Goal: Information Seeking & Learning: Learn about a topic

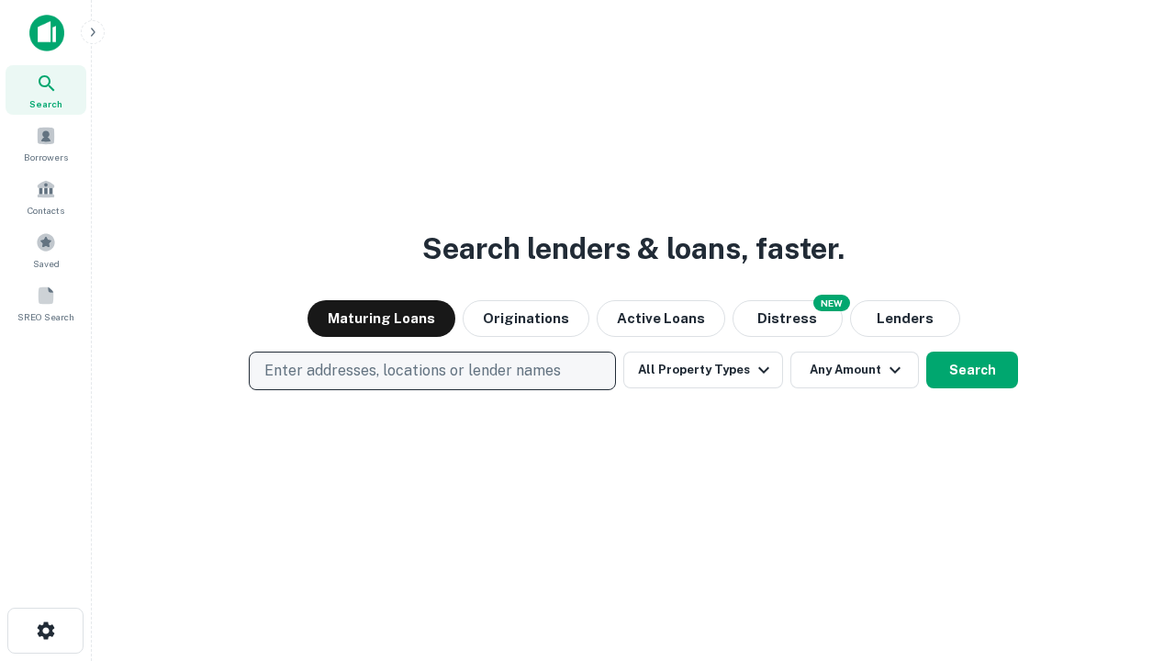
click at [431, 371] on p "Enter addresses, locations or lender names" at bounding box center [412, 371] width 296 height 22
type input "**********"
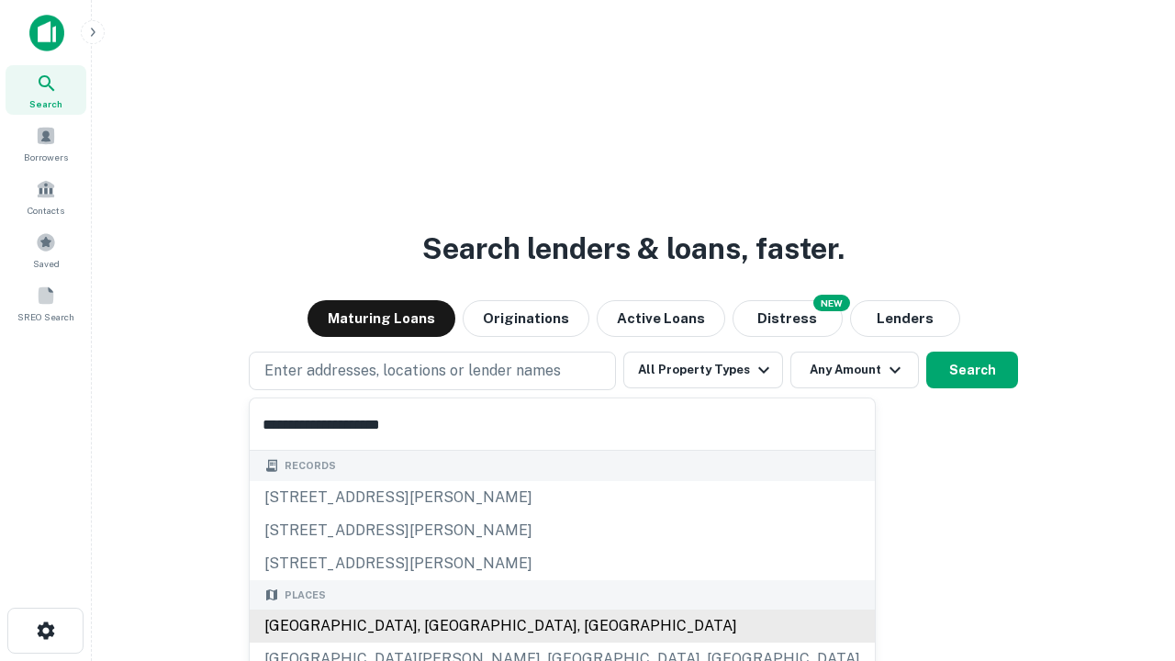
click at [439, 626] on div "[GEOGRAPHIC_DATA], [GEOGRAPHIC_DATA], [GEOGRAPHIC_DATA]" at bounding box center [562, 625] width 625 height 33
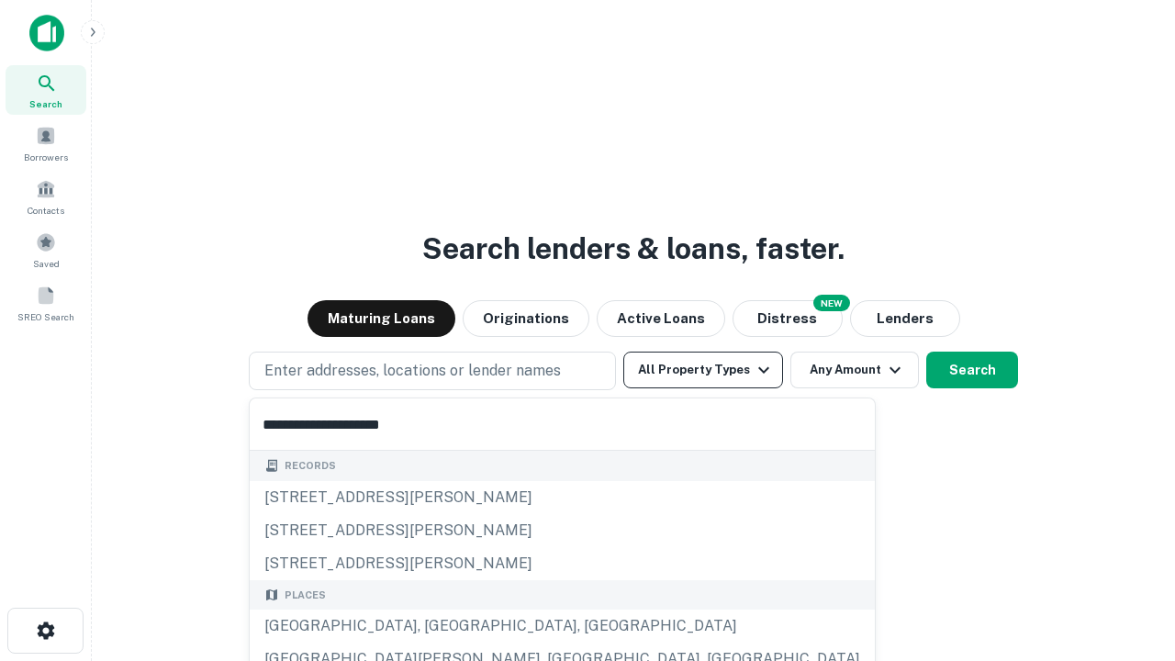
click at [703, 370] on button "All Property Types" at bounding box center [703, 369] width 160 height 37
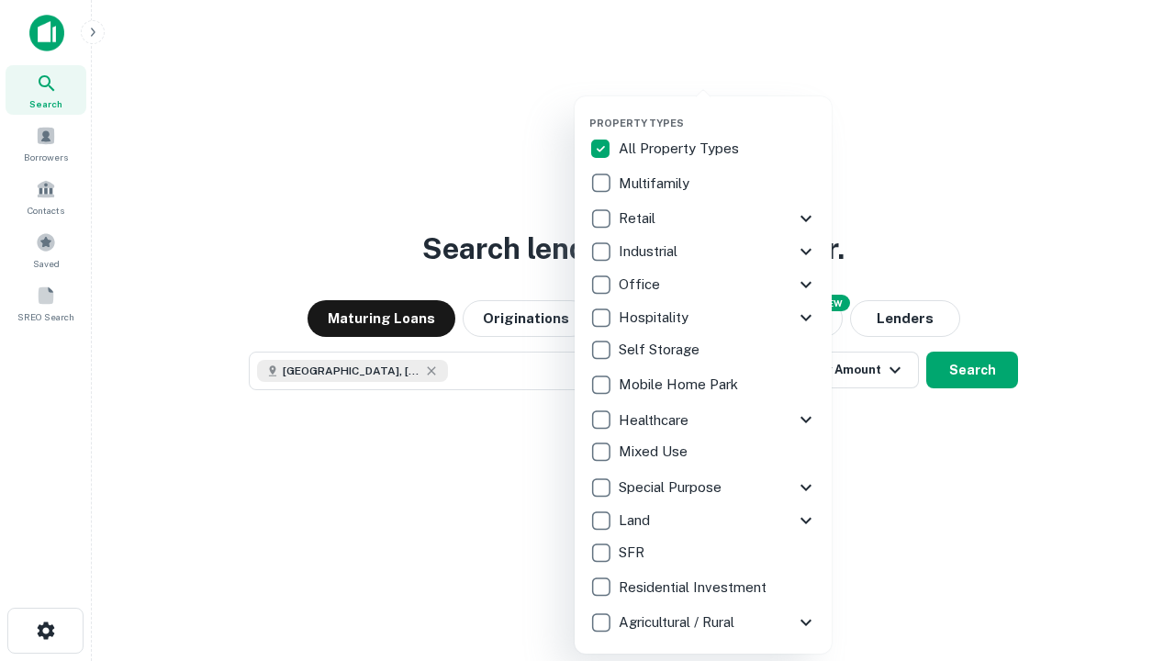
click at [718, 111] on button "button" at bounding box center [717, 111] width 257 height 1
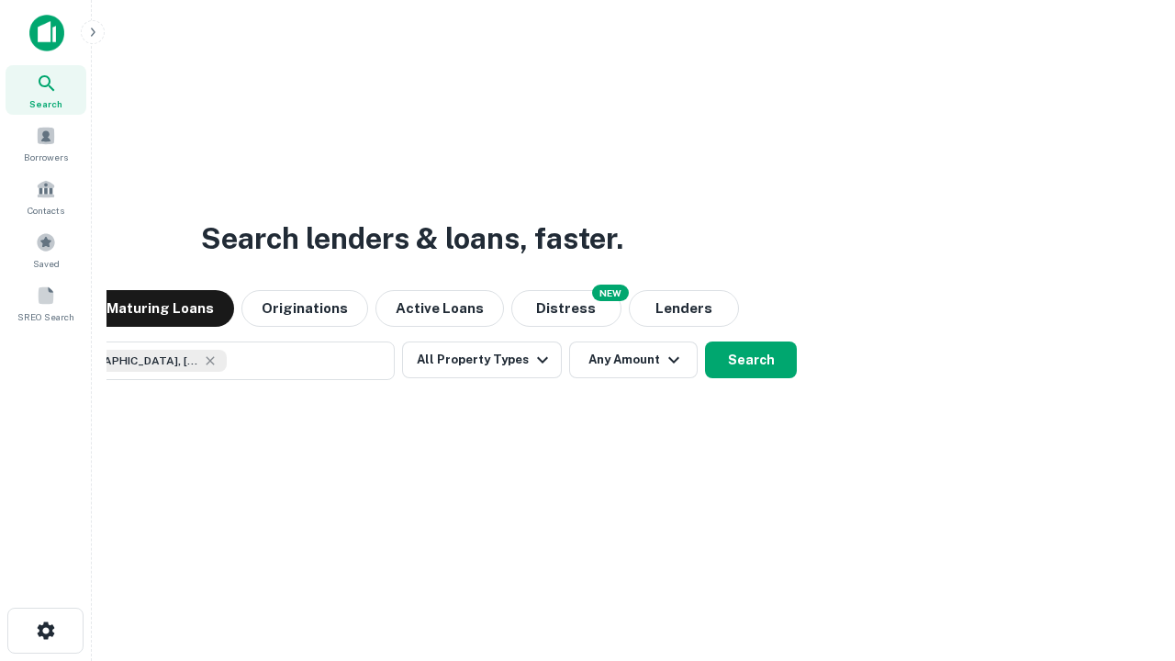
scroll to position [29, 0]
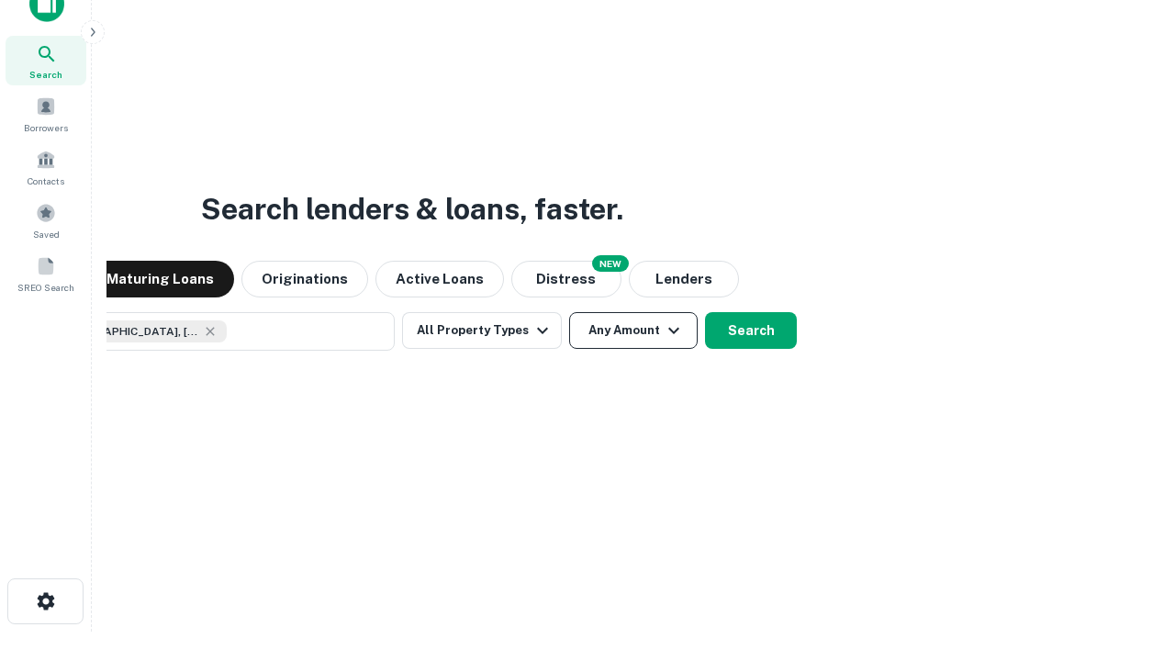
click at [569, 312] on button "Any Amount" at bounding box center [633, 330] width 128 height 37
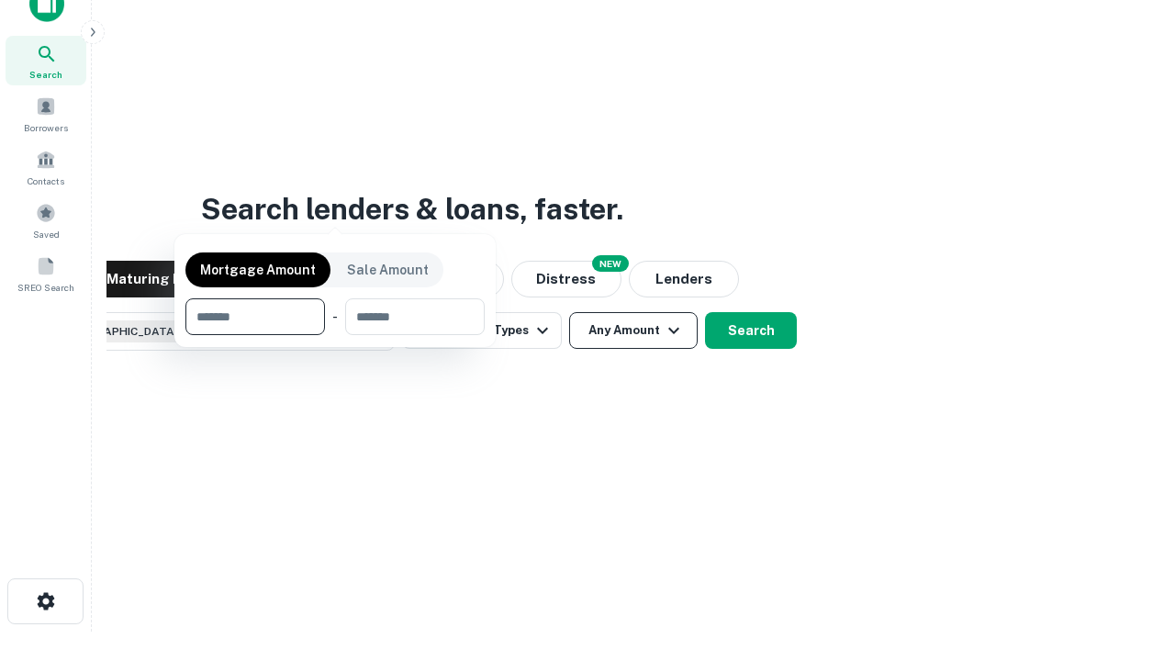
scroll to position [132, 519]
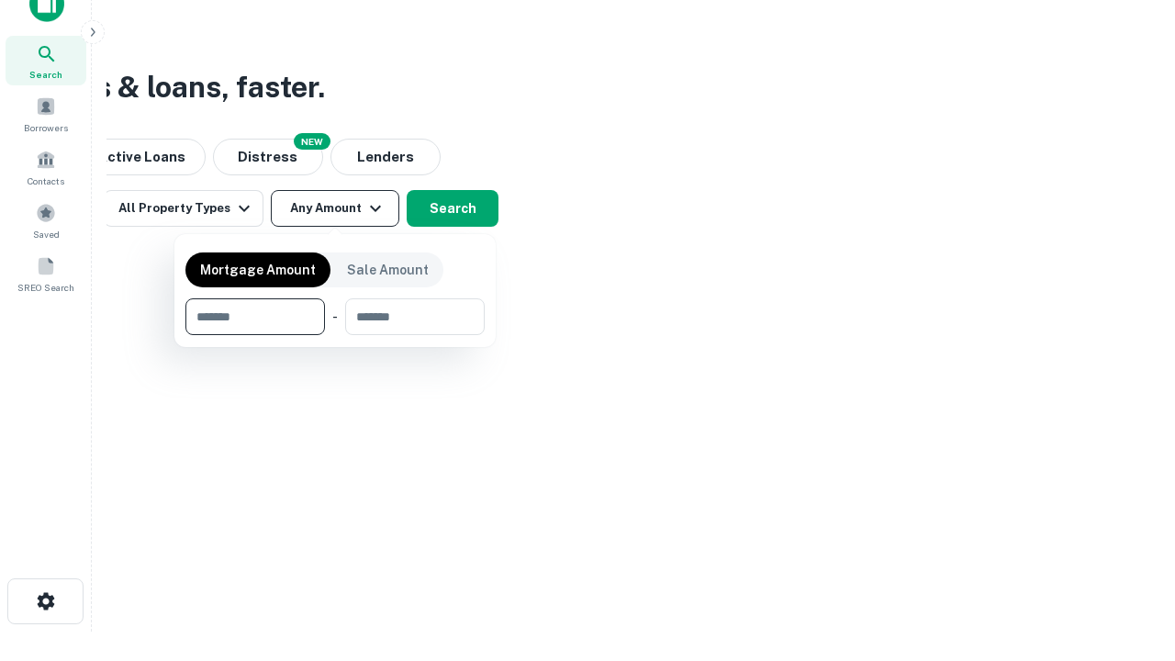
type input "*******"
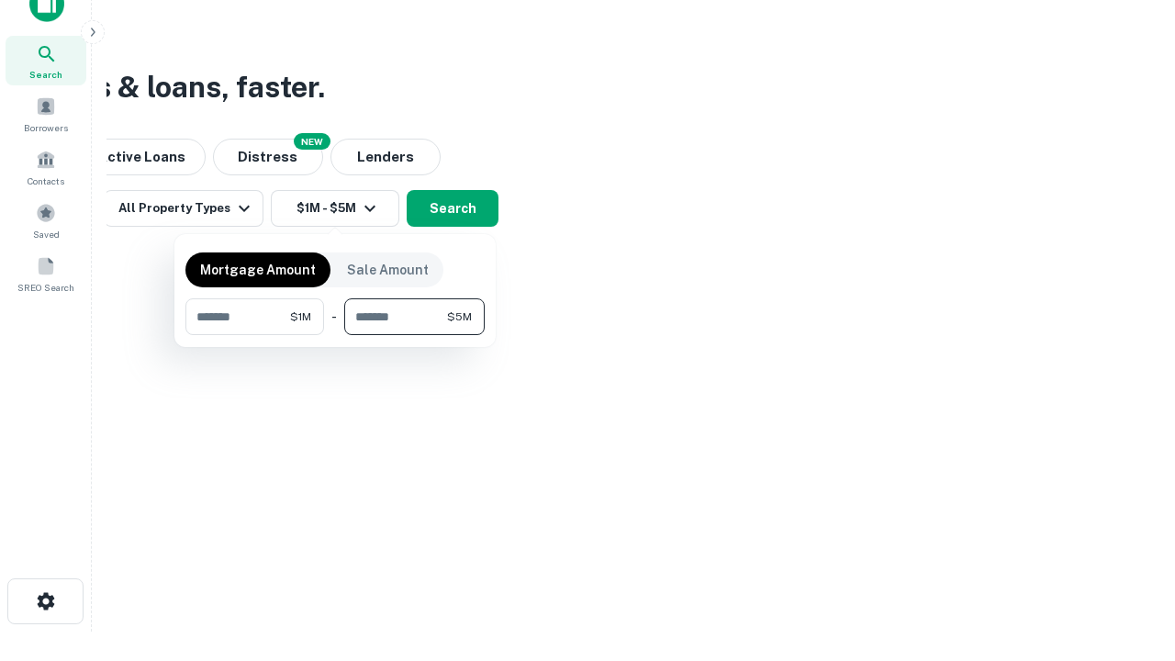
type input "*******"
click at [335, 335] on button "button" at bounding box center [334, 335] width 299 height 1
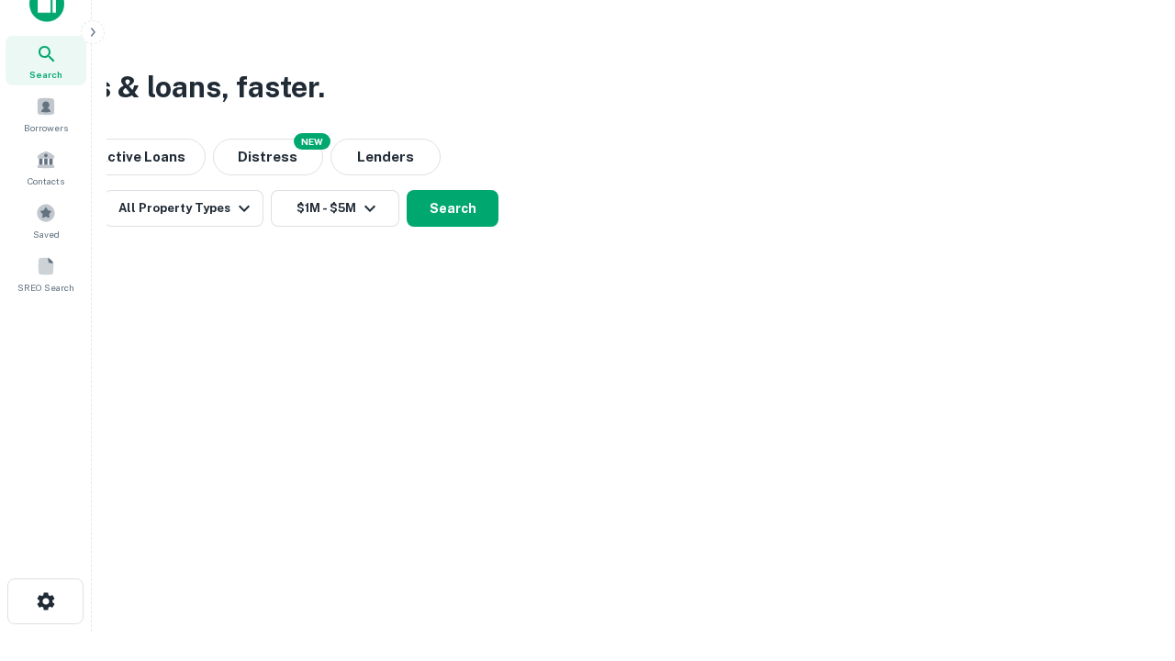
scroll to position [29, 0]
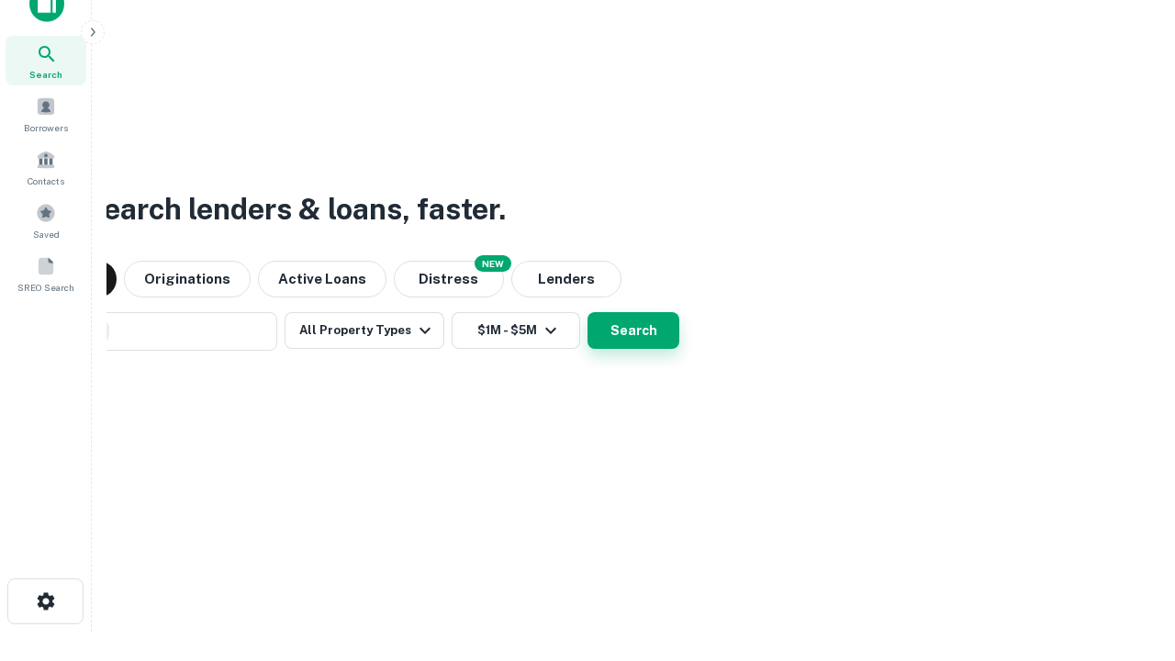
click at [587, 312] on button "Search" at bounding box center [633, 330] width 92 height 37
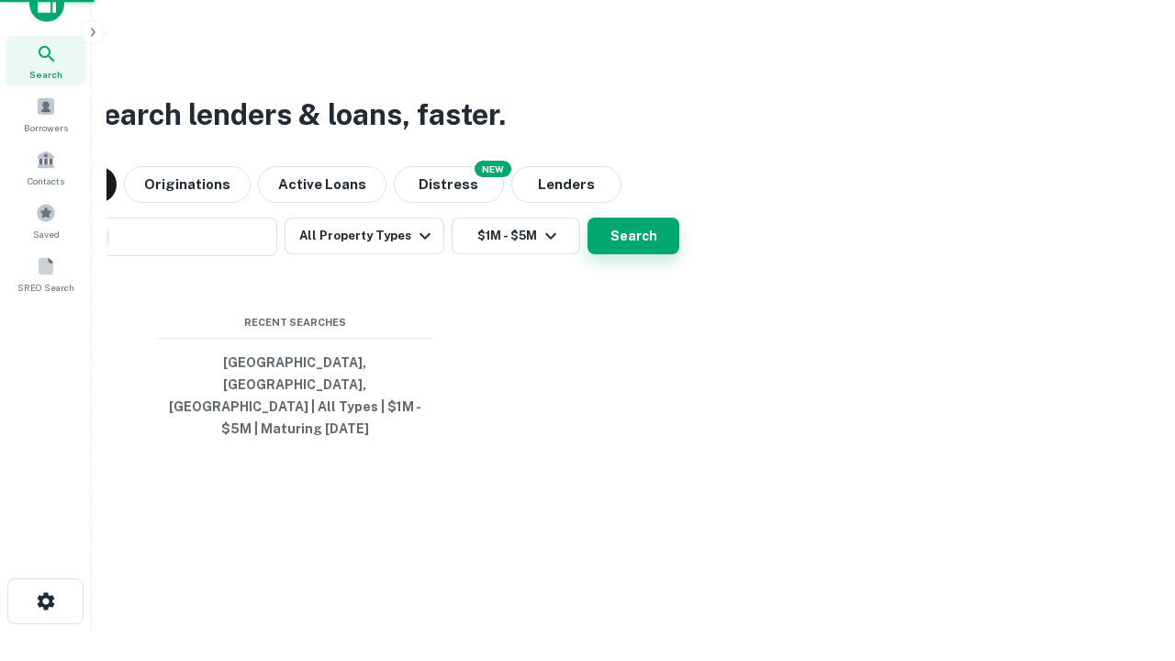
scroll to position [60, 519]
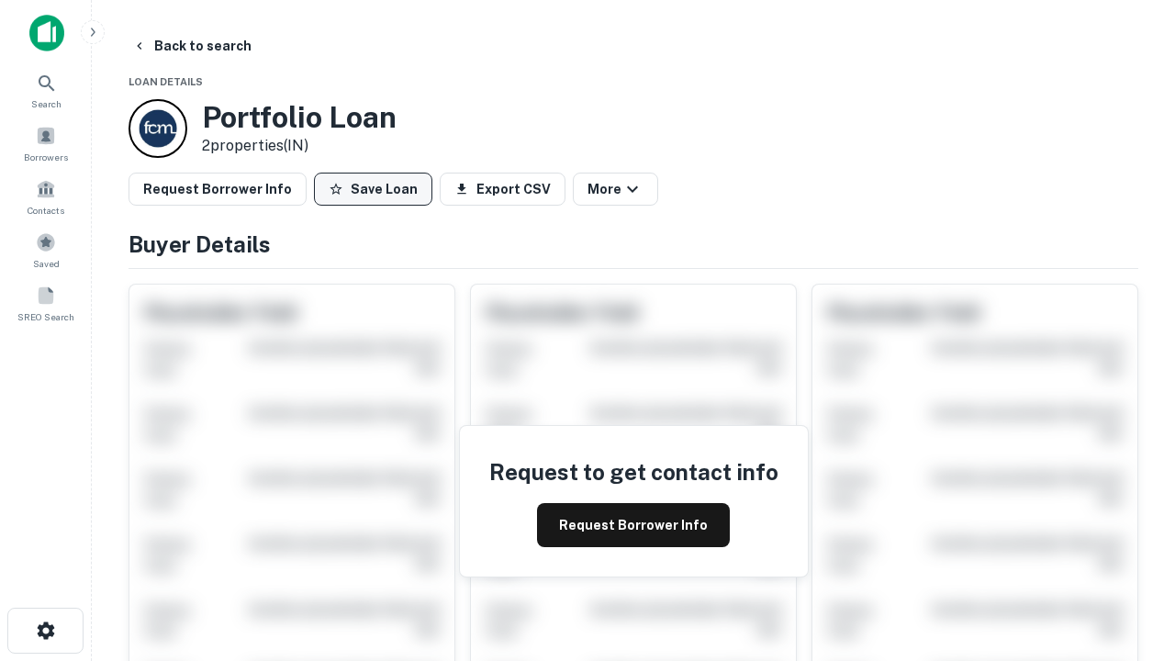
click at [373, 189] on button "Save Loan" at bounding box center [373, 189] width 118 height 33
click at [377, 189] on button "Save Loan" at bounding box center [373, 189] width 118 height 33
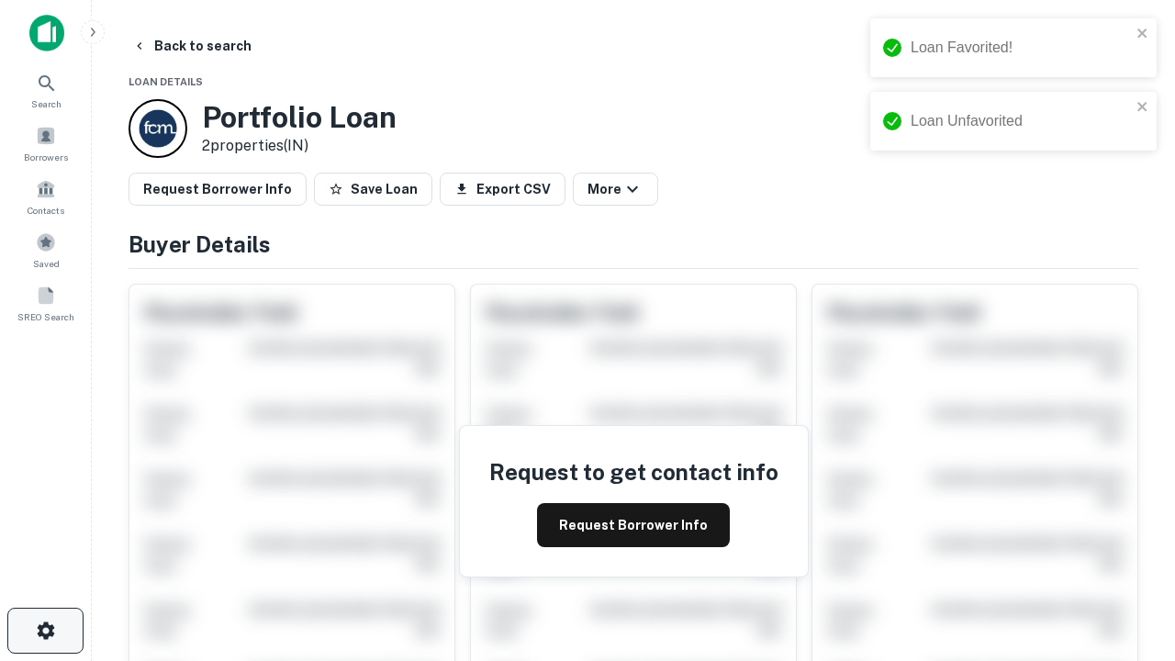
click at [45, 630] on icon "button" at bounding box center [46, 630] width 22 height 22
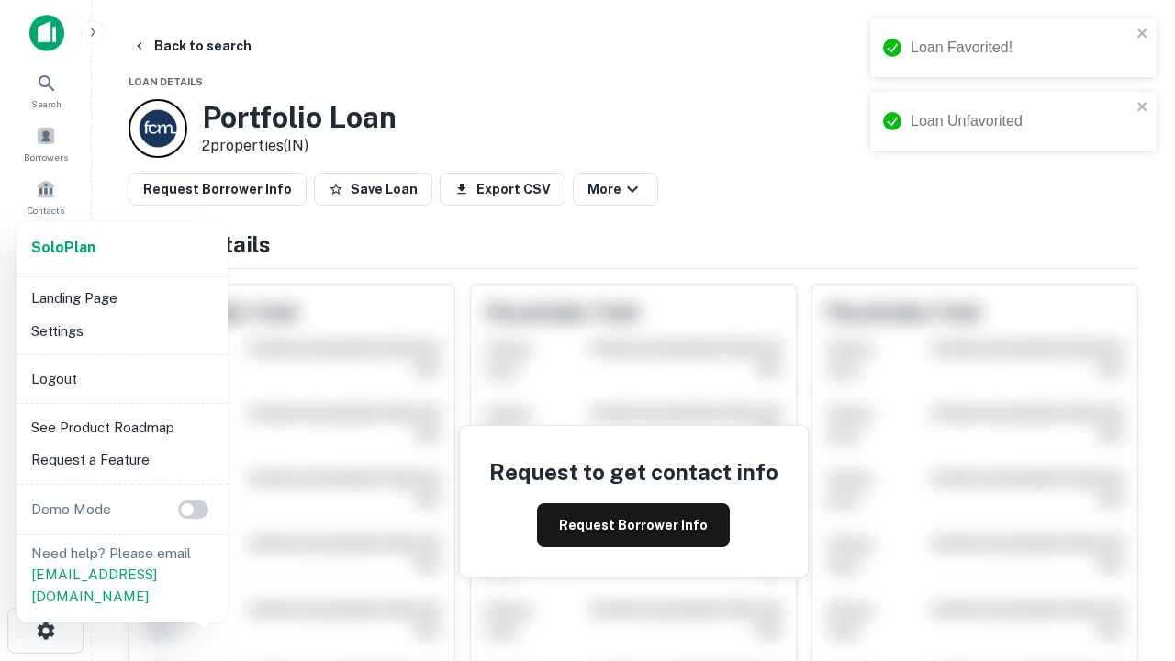
click at [121, 378] on li "Logout" at bounding box center [122, 378] width 196 height 33
